Goal: Task Accomplishment & Management: Manage account settings

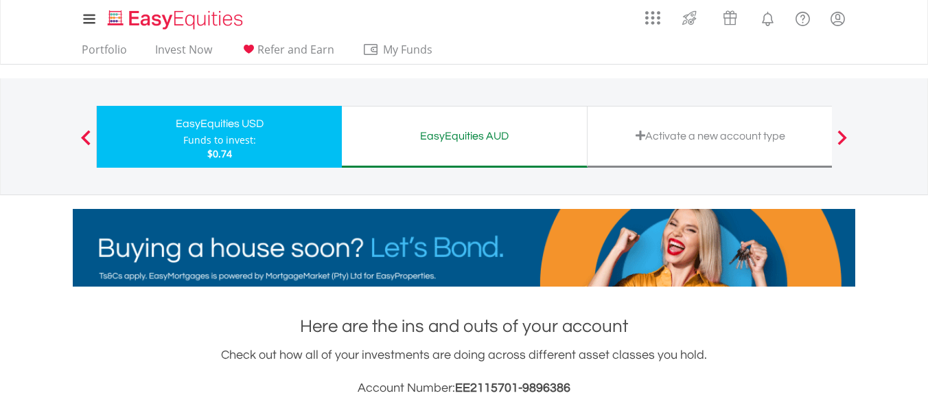
click at [425, 142] on div "EasyEquities AUD" at bounding box center [464, 135] width 229 height 19
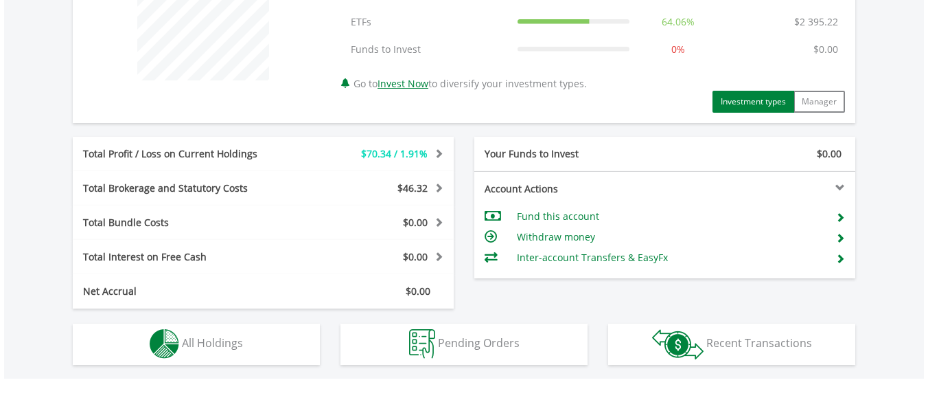
scroll to position [597, 0]
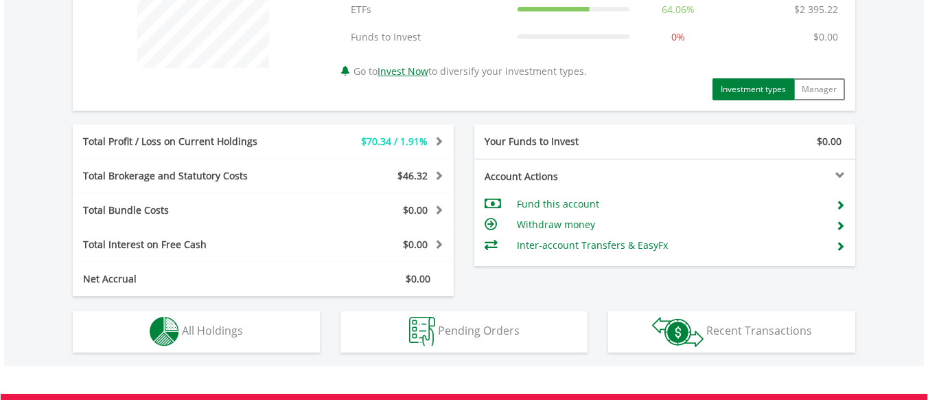
click at [211, 330] on span "All Holdings" at bounding box center [212, 330] width 61 height 15
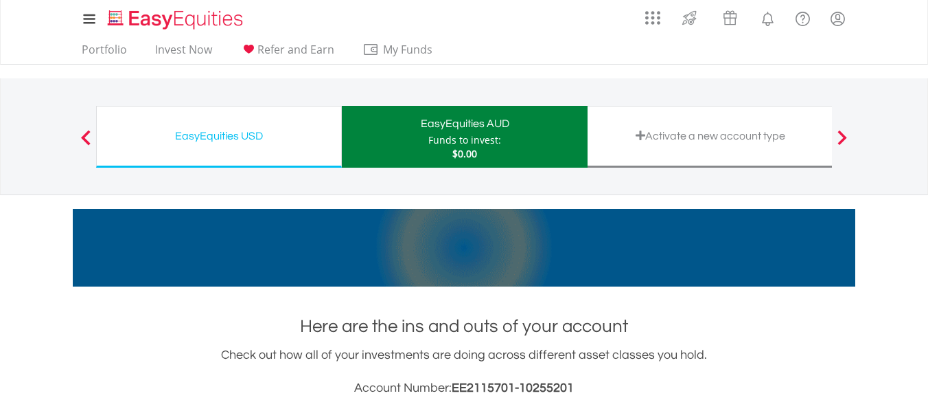
scroll to position [0, 0]
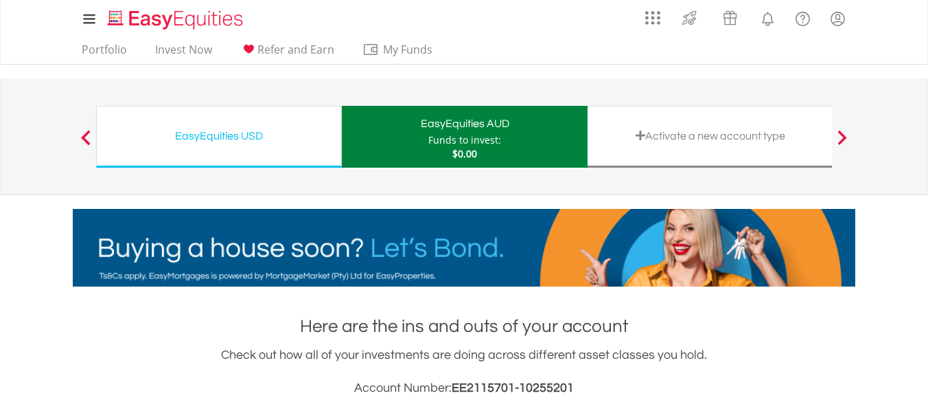
click at [242, 135] on div "EasyEquities USD" at bounding box center [219, 135] width 228 height 19
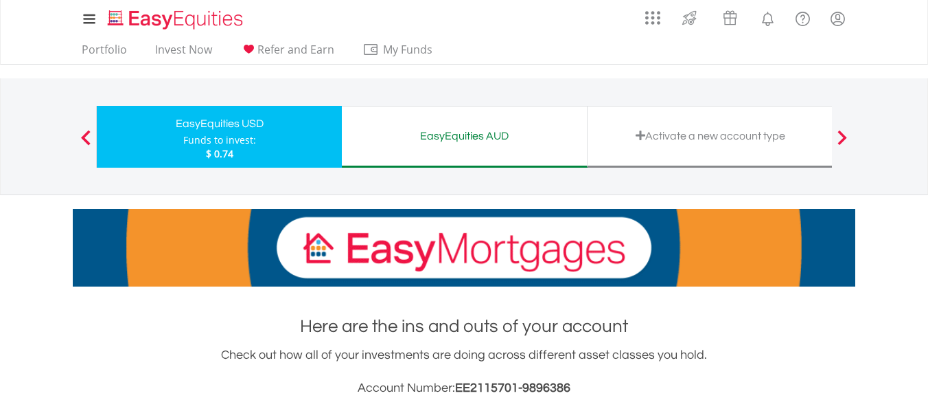
click at [419, 132] on div "EasyEquities AUD" at bounding box center [464, 135] width 229 height 19
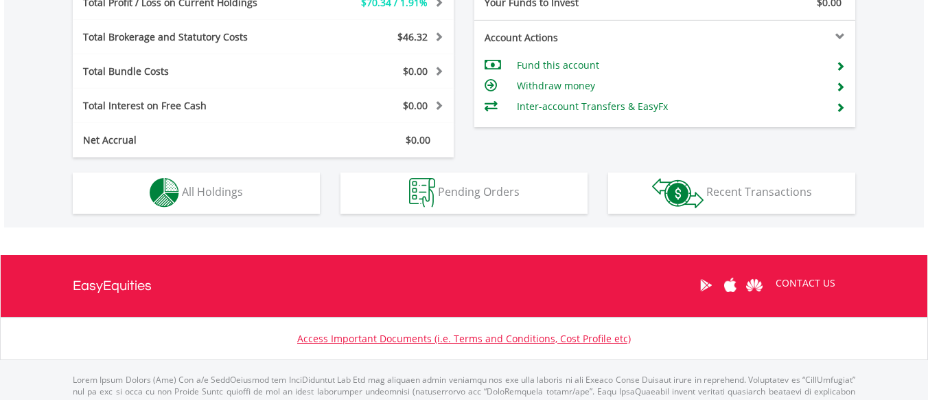
scroll to position [737, 0]
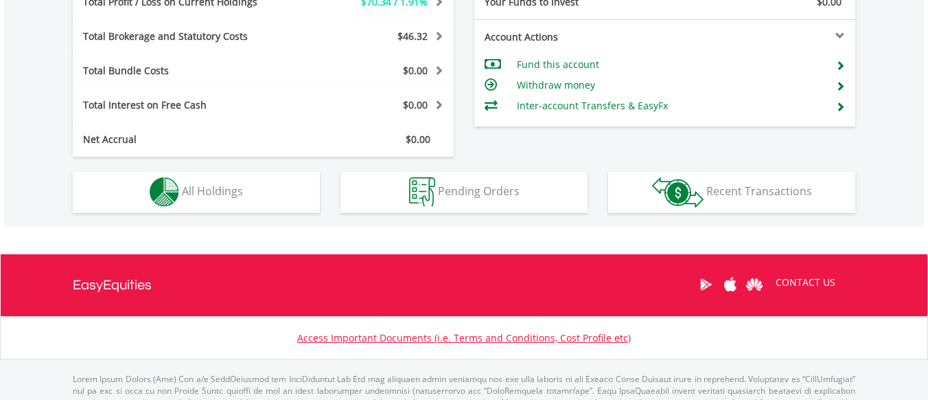
click at [260, 198] on button "Holdings All Holdings" at bounding box center [196, 192] width 247 height 41
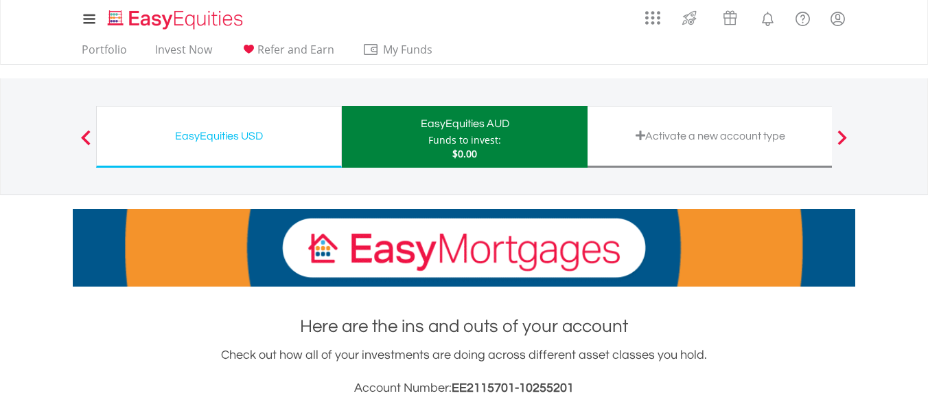
scroll to position [0, 0]
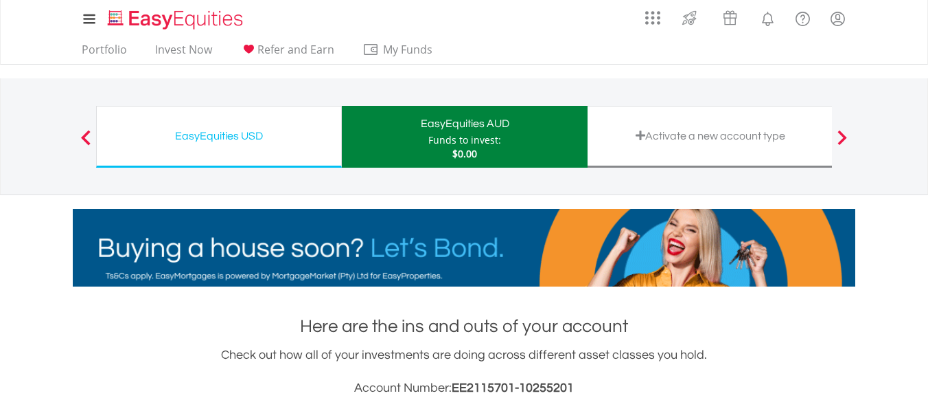
click at [220, 132] on div "EasyEquities USD" at bounding box center [219, 135] width 228 height 19
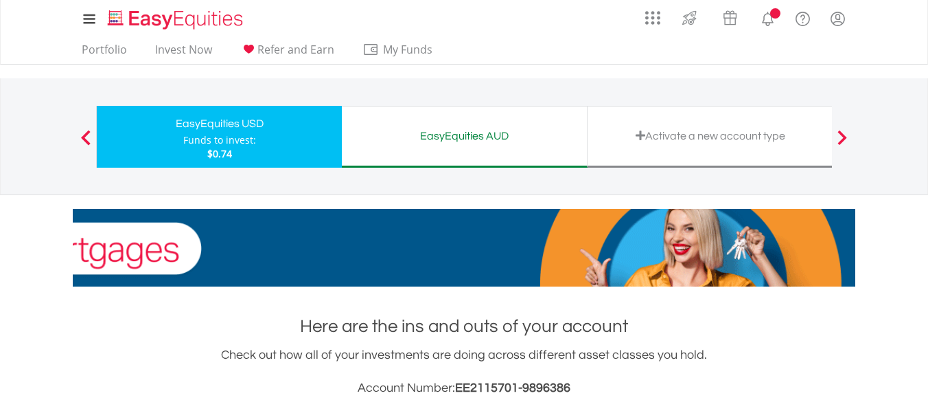
scroll to position [132, 261]
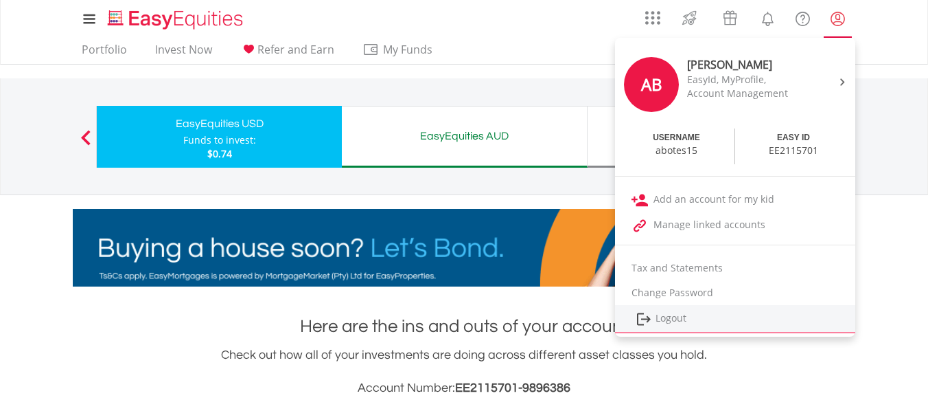
click at [661, 312] on link "Logout" at bounding box center [735, 319] width 240 height 28
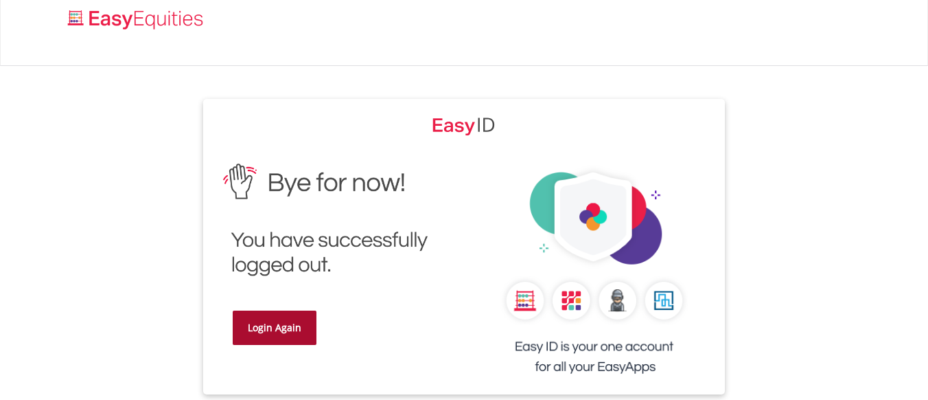
click at [248, 336] on link "Login Again" at bounding box center [275, 327] width 84 height 34
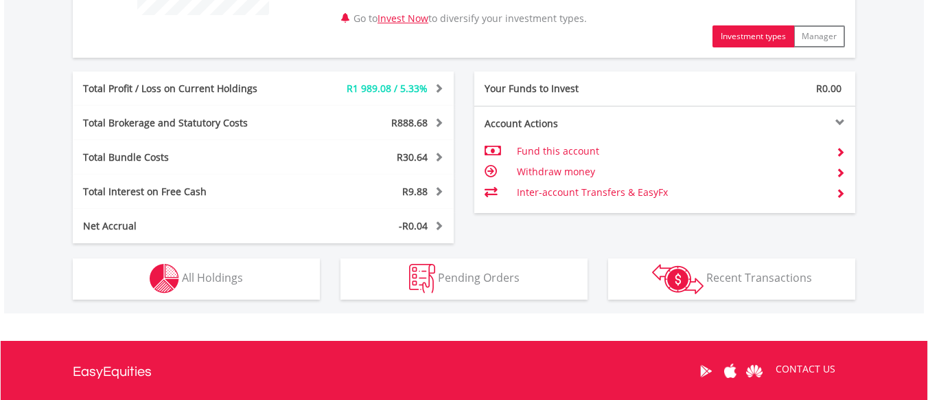
scroll to position [653, 0]
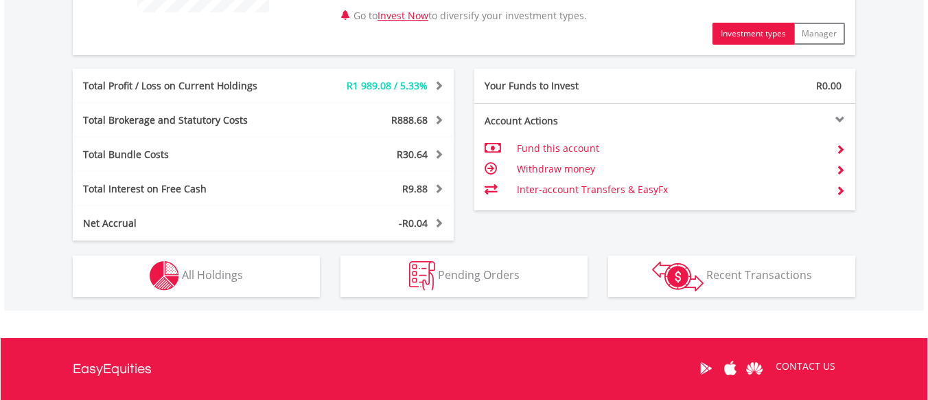
click at [244, 270] on button "Holdings All Holdings" at bounding box center [196, 275] width 247 height 41
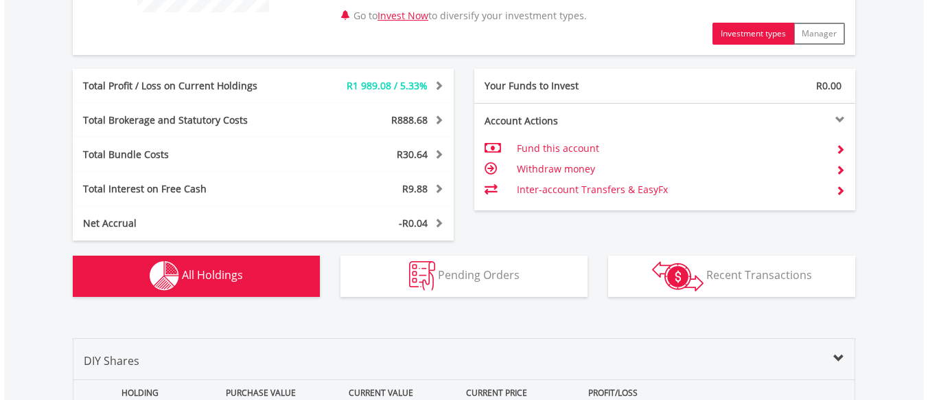
scroll to position [990, 0]
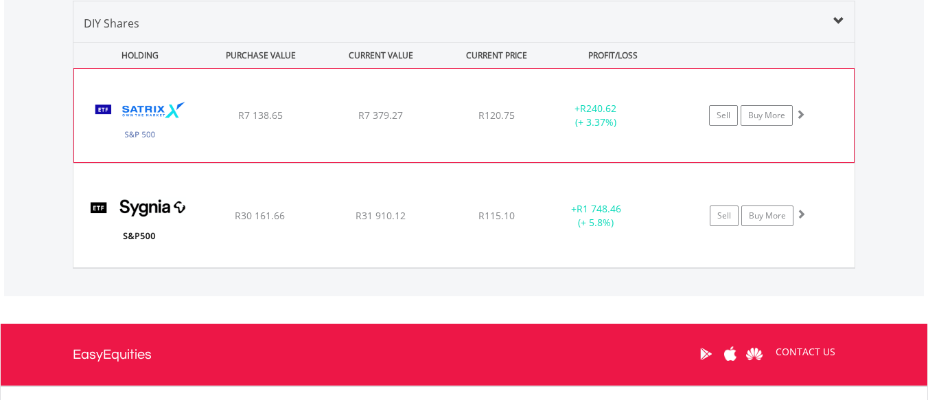
click at [802, 113] on span at bounding box center [801, 114] width 10 height 10
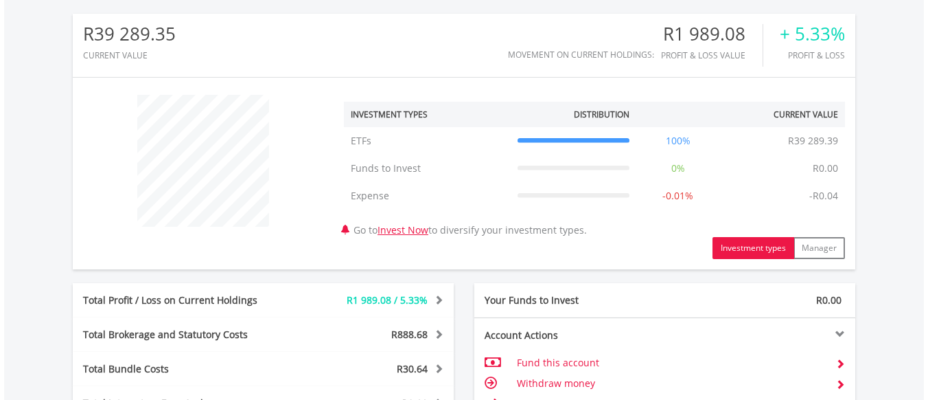
scroll to position [325, 0]
